Goal: Check status: Check status

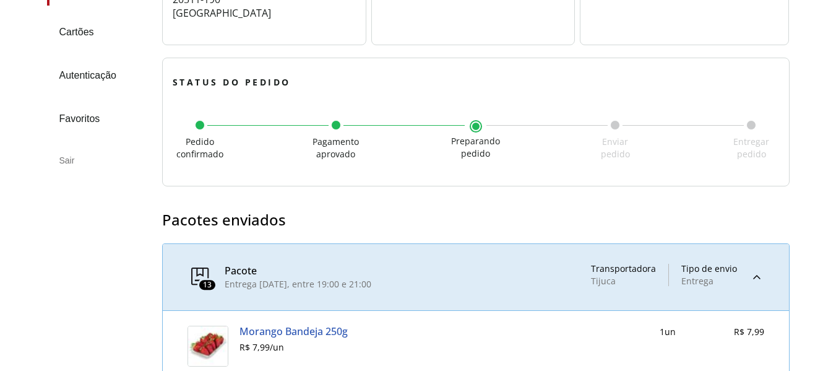
scroll to position [309, 0]
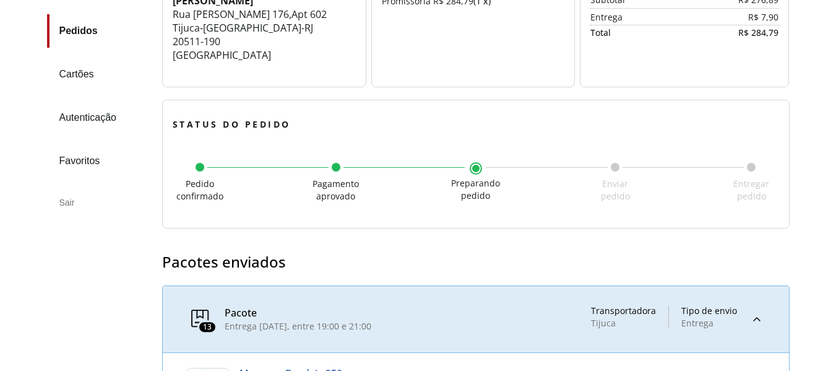
scroll to position [371, 0]
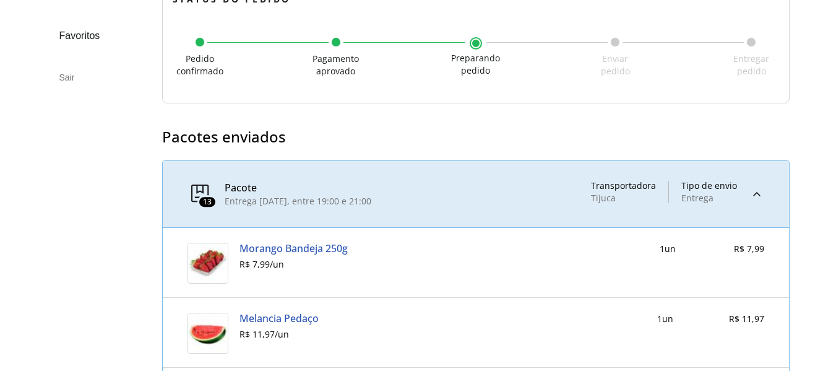
click at [760, 195] on div at bounding box center [756, 194] width 15 height 27
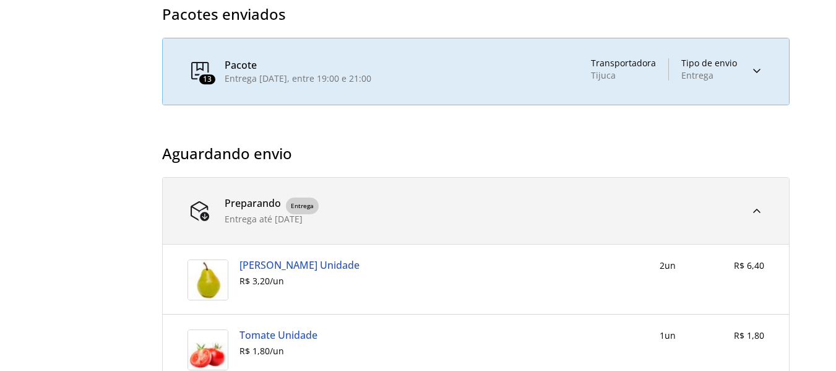
scroll to position [495, 0]
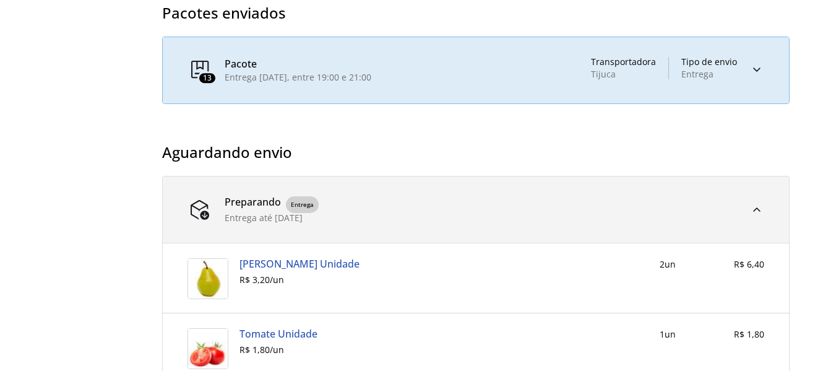
click at [755, 208] on div at bounding box center [756, 209] width 15 height 15
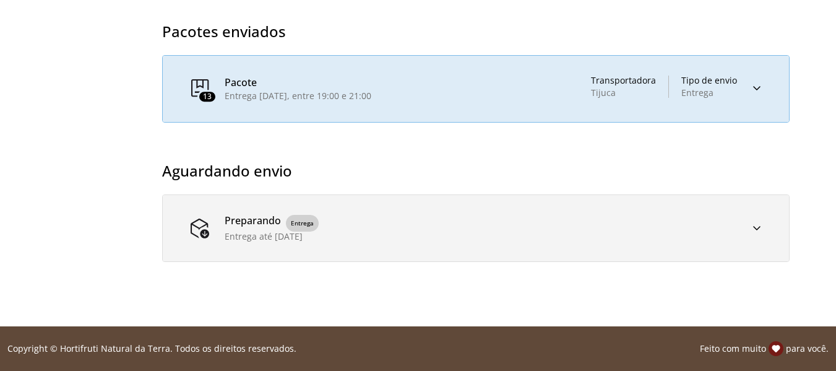
scroll to position [476, 0]
click at [754, 82] on div at bounding box center [756, 88] width 15 height 27
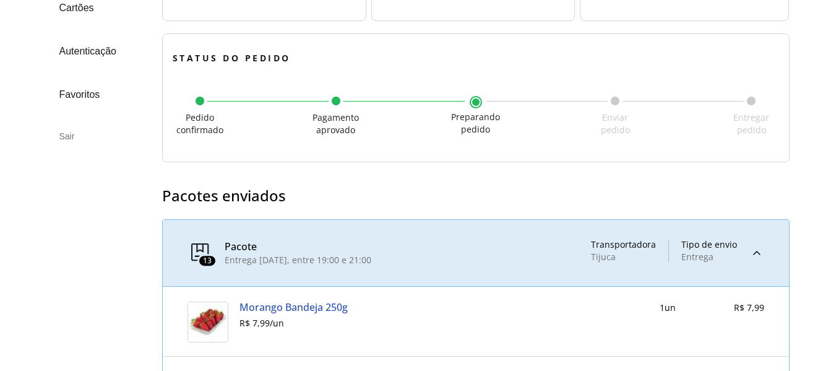
scroll to position [291, 0]
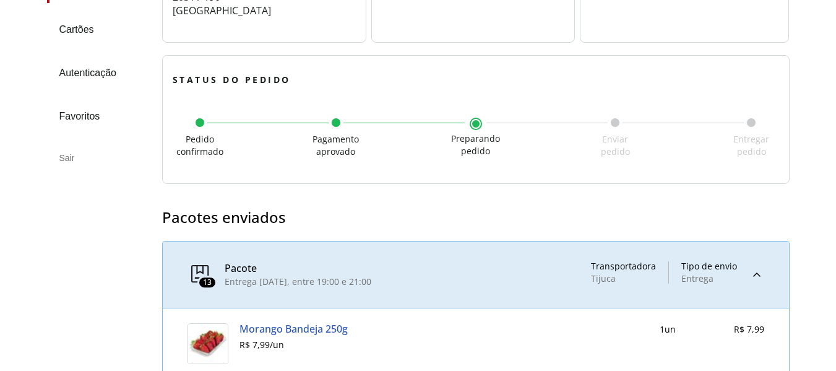
click at [757, 267] on div at bounding box center [756, 274] width 15 height 27
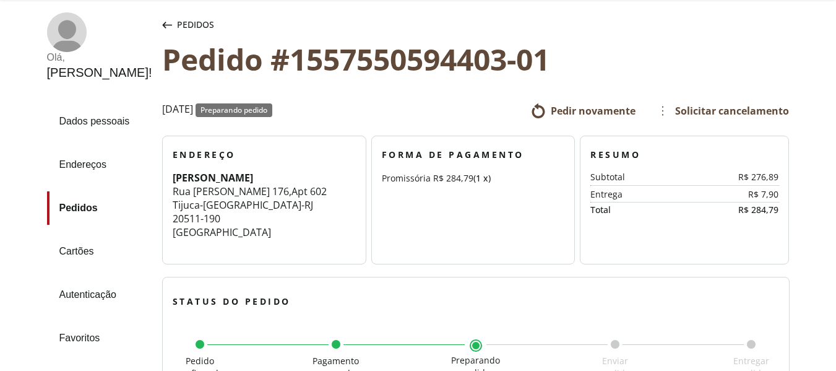
scroll to position [0, 0]
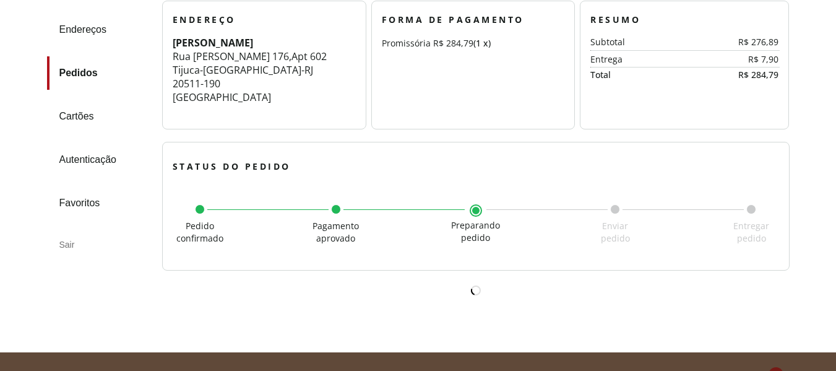
scroll to position [230, 0]
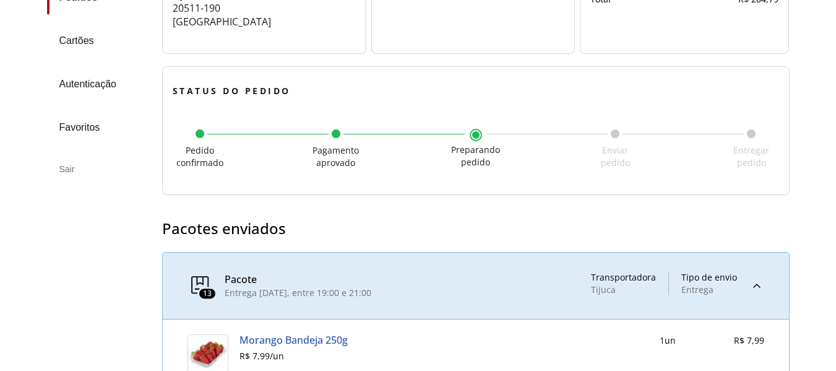
scroll to position [309, 0]
